Goal: Find specific page/section: Find specific page/section

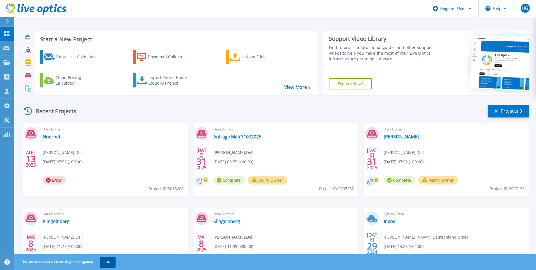
click at [108, 263] on button "OK" at bounding box center [108, 262] width 16 height 10
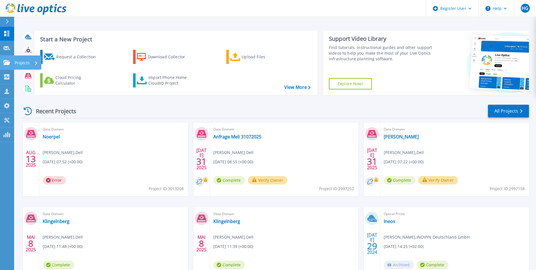
click at [3, 62] on link "Projects Projects" at bounding box center [7, 62] width 14 height 14
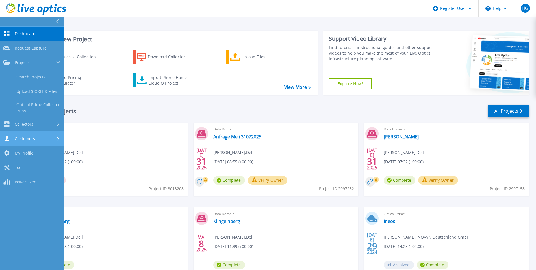
click at [39, 138] on div "Customers" at bounding box center [32, 138] width 58 height 5
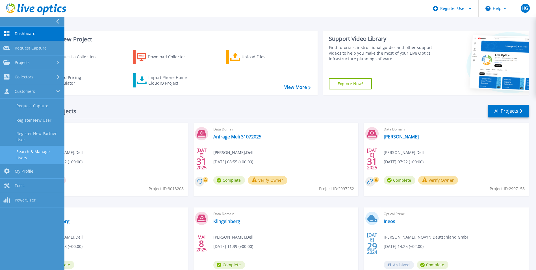
click at [35, 152] on link "Search & Manage Users" at bounding box center [32, 155] width 64 height 18
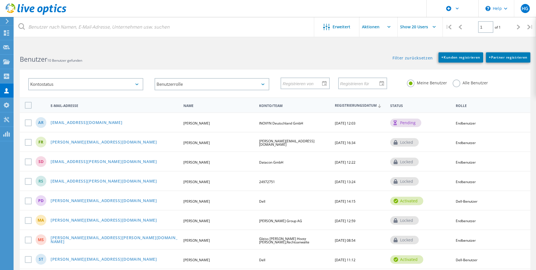
click at [455, 83] on label "Alle Benutzer" at bounding box center [470, 81] width 35 height 5
click at [0, 0] on input "Alle Benutzer" at bounding box center [0, 0] width 0 height 0
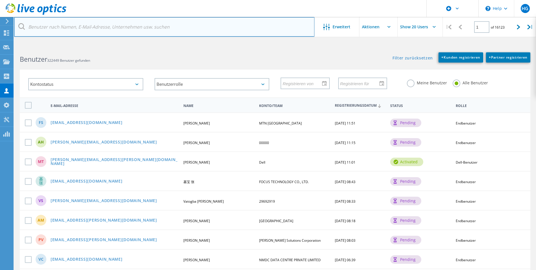
click at [146, 27] on input "text" at bounding box center [164, 27] width 300 height 20
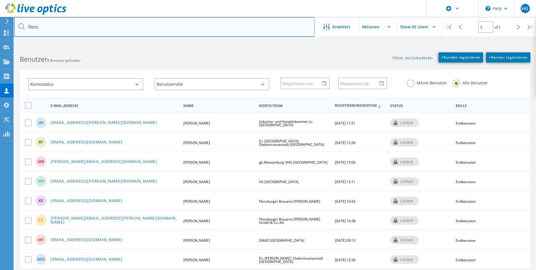
click at [82, 26] on input "flens" at bounding box center [164, 27] width 300 height 20
type input "flensburg"
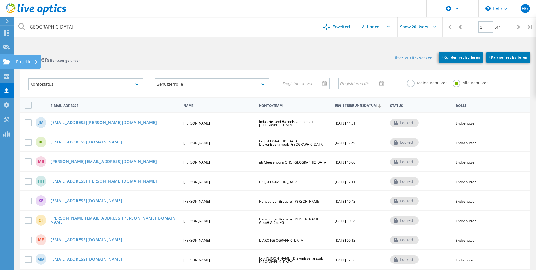
click at [5, 64] on use at bounding box center [6, 61] width 7 height 5
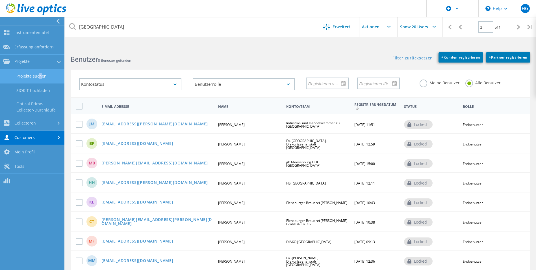
click at [39, 75] on link "Projekte suchen" at bounding box center [32, 76] width 64 height 14
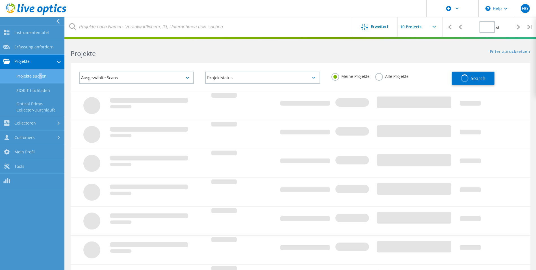
type input "1"
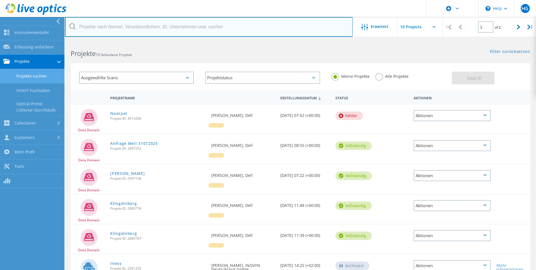
click at [178, 29] on input "text" at bounding box center [209, 27] width 288 height 20
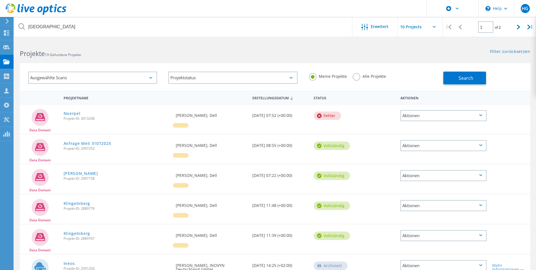
click at [356, 75] on label "Alle Projekte" at bounding box center [369, 75] width 33 height 5
click at [0, 0] on input "Alle Projekte" at bounding box center [0, 0] width 0 height 0
click at [458, 77] on button "Search" at bounding box center [464, 77] width 43 height 13
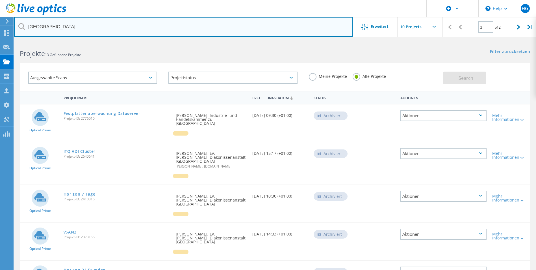
drag, startPoint x: -2, startPoint y: 28, endPoint x: -29, endPoint y: 27, distance: 26.3
click at [0, 27] on html "\n Help Explore Helpful Articles Contact Support HG Dell-Benutzer Hermann Geier…" at bounding box center [268, 250] width 536 height 500
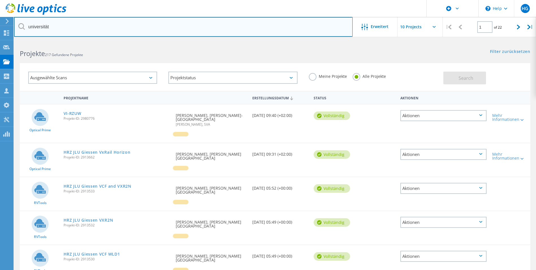
drag, startPoint x: 75, startPoint y: 28, endPoint x: -35, endPoint y: 15, distance: 111.2
click at [0, 15] on html "\n Help Explore Helpful Articles Contact Support HG Dell-Benutzer Hermann Geier…" at bounding box center [268, 237] width 536 height 475
click at [77, 27] on input "universität" at bounding box center [183, 27] width 339 height 20
type input "uni"
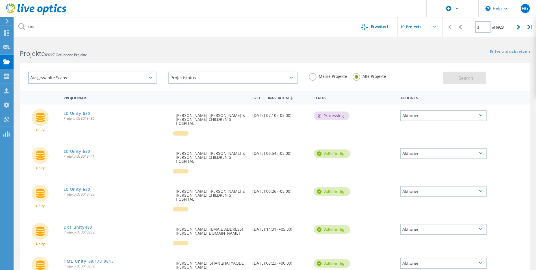
click at [244, 48] on div "Projekte 69227 Gefundene Projekte" at bounding box center [144, 48] width 261 height 15
click at [6, 60] on use at bounding box center [6, 61] width 7 height 5
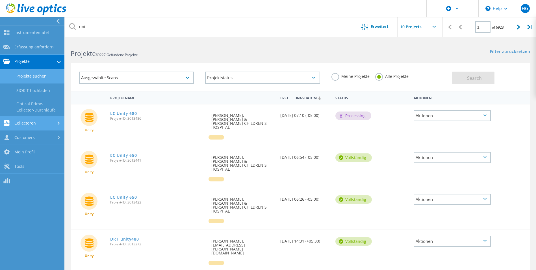
click at [30, 123] on link "Collectoren" at bounding box center [32, 123] width 64 height 14
click at [56, 75] on link "Collectoren" at bounding box center [32, 76] width 64 height 14
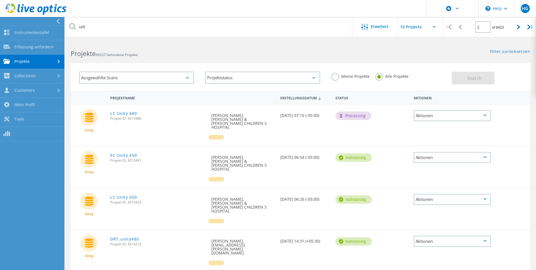
scroll to position [85, 0]
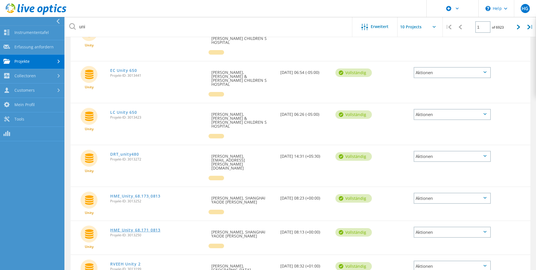
click at [132, 228] on link "HME_Unity_68.171_0813" at bounding box center [135, 230] width 50 height 4
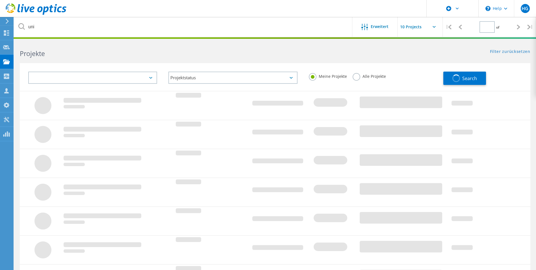
type input "1"
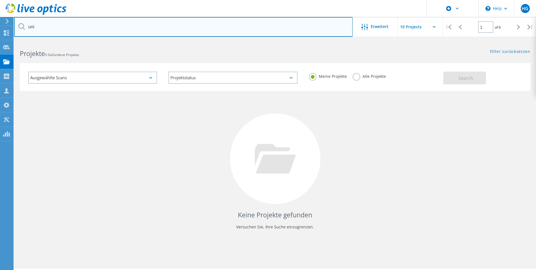
click at [54, 29] on input "uni" at bounding box center [183, 27] width 339 height 20
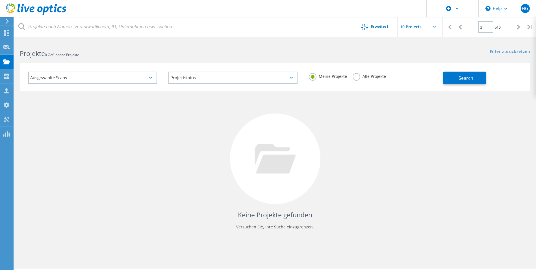
click at [359, 77] on label "Alle Projekte" at bounding box center [369, 75] width 33 height 5
click at [0, 0] on input "Alle Projekte" at bounding box center [0, 0] width 0 height 0
click at [458, 80] on button "Search" at bounding box center [464, 77] width 43 height 13
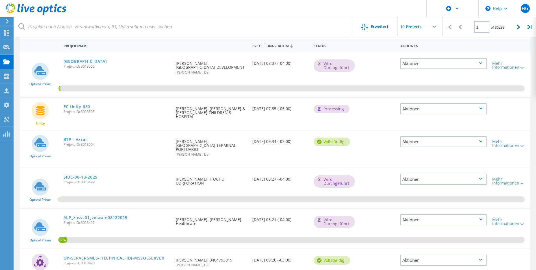
scroll to position [57, 0]
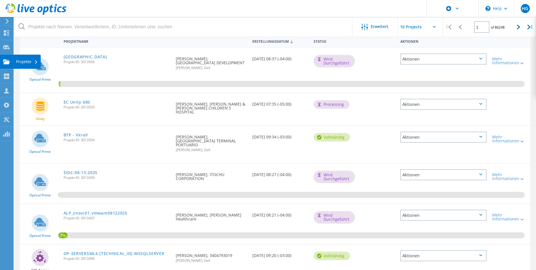
click at [8, 59] on icon at bounding box center [6, 61] width 7 height 5
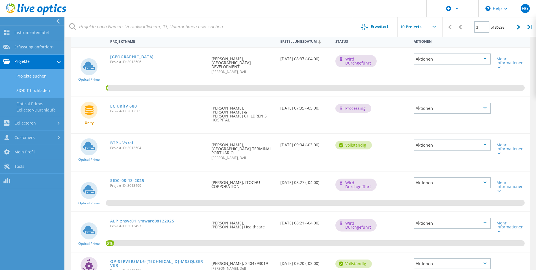
click at [42, 90] on link "SIOKIT hochladen" at bounding box center [32, 90] width 64 height 14
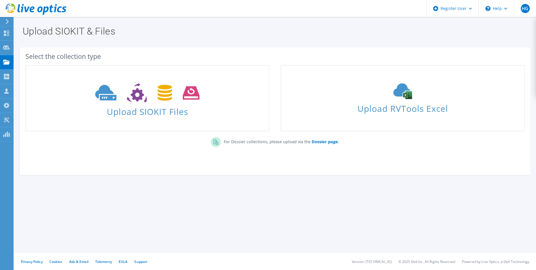
drag, startPoint x: 166, startPoint y: 150, endPoint x: 169, endPoint y: 152, distance: 3.4
click at [166, 150] on div "For Dossier collections, please upload via the Dossier page." at bounding box center [275, 143] width 511 height 19
click at [8, 63] on use at bounding box center [6, 61] width 7 height 5
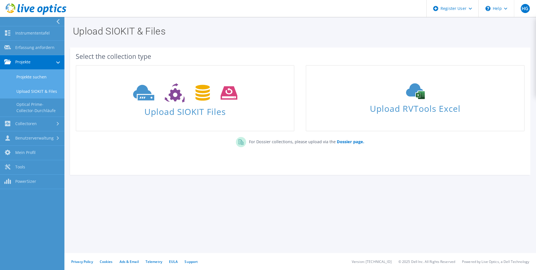
click at [34, 78] on link "Projekte suchen" at bounding box center [32, 77] width 64 height 14
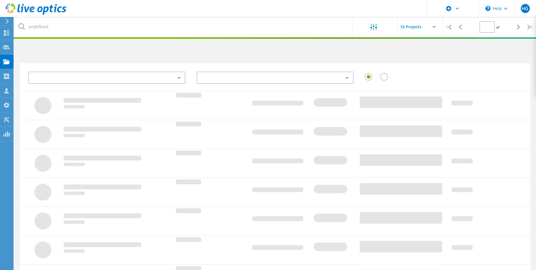
type input "1"
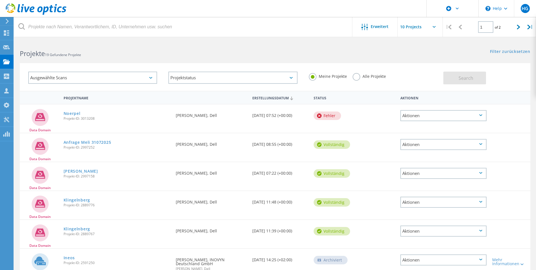
scroll to position [28, 0]
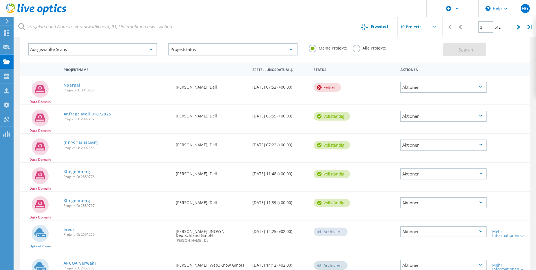
click at [81, 113] on link "Anfrage Meli 31072025" at bounding box center [88, 114] width 48 height 4
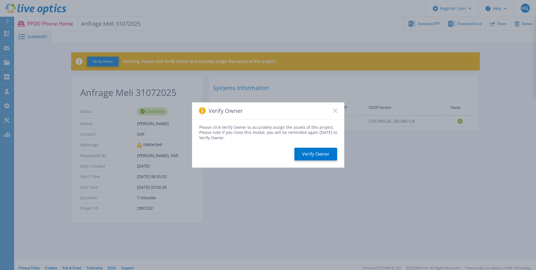
click at [337, 110] on icon at bounding box center [335, 110] width 5 height 5
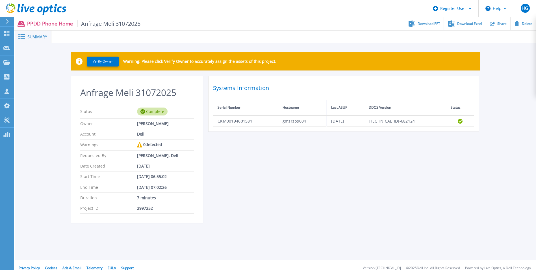
click at [289, 168] on div "Anfrage Meli 31072025 Status Complete Owner [PERSON_NAME] Account Dell Warnings…" at bounding box center [275, 152] width 409 height 153
